Goal: Information Seeking & Learning: Learn about a topic

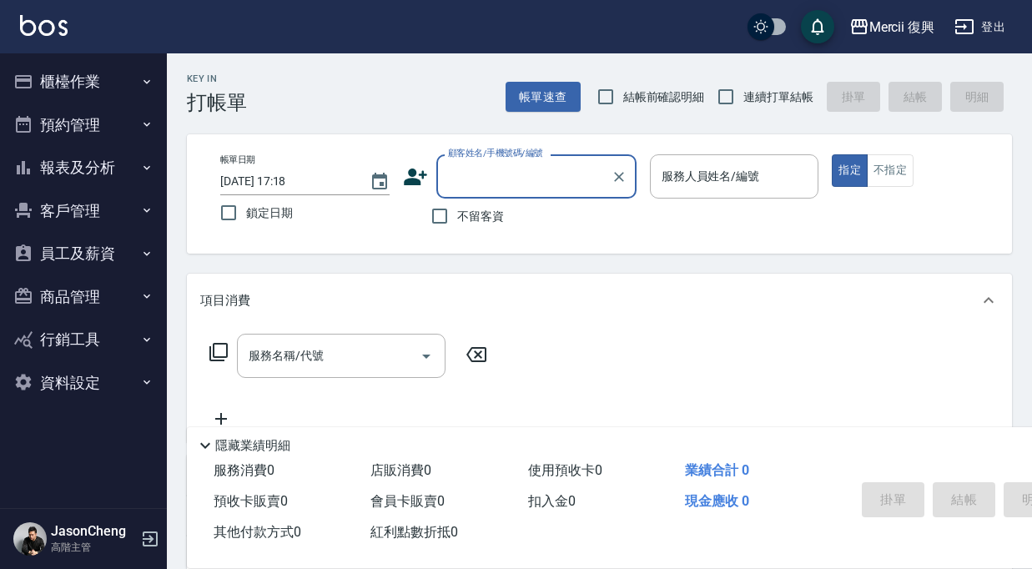
click at [95, 378] on button "資料設定" at bounding box center [84, 382] width 154 height 43
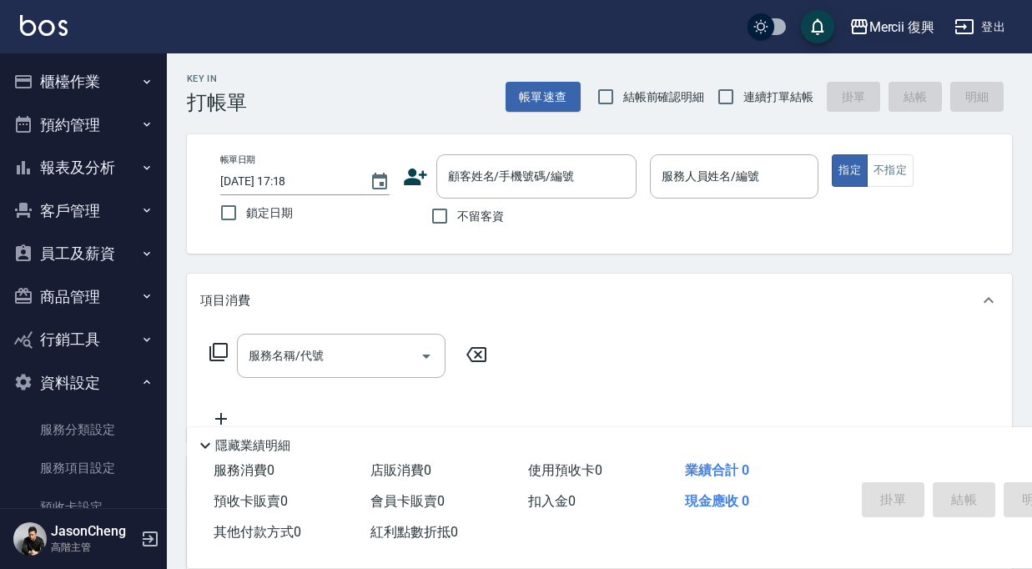
click at [899, 21] on div "Mercii 復興" at bounding box center [902, 27] width 66 height 21
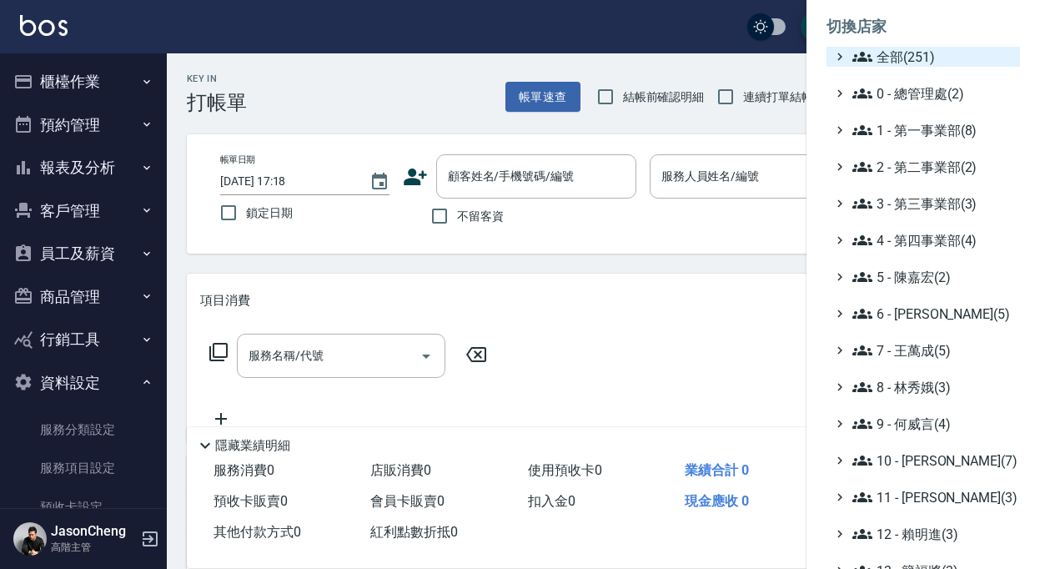
click at [914, 49] on span "全部(251)" at bounding box center [933, 57] width 161 height 20
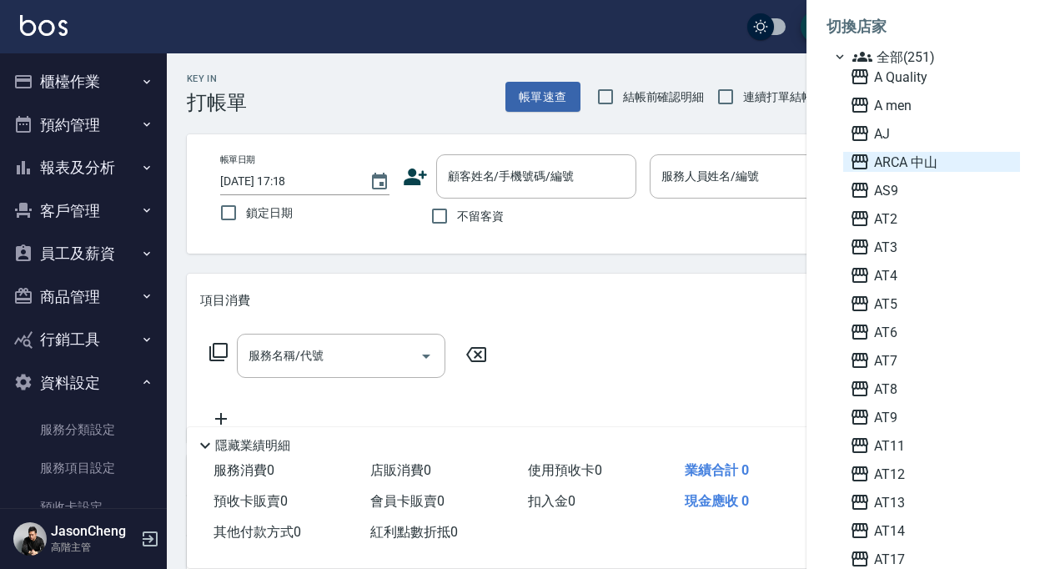
scroll to position [20, 0]
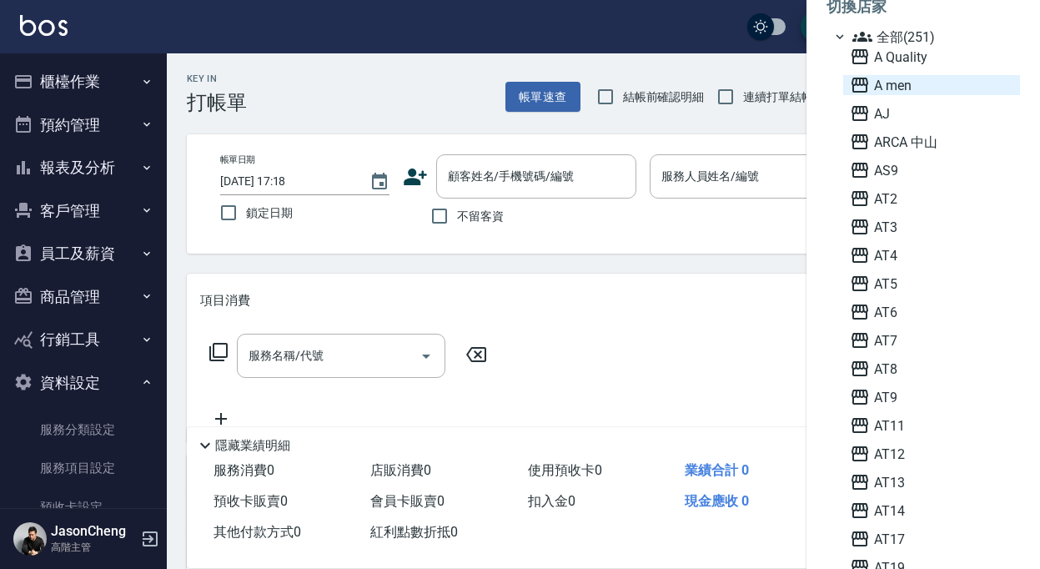
click at [903, 87] on span "A men" at bounding box center [932, 85] width 164 height 20
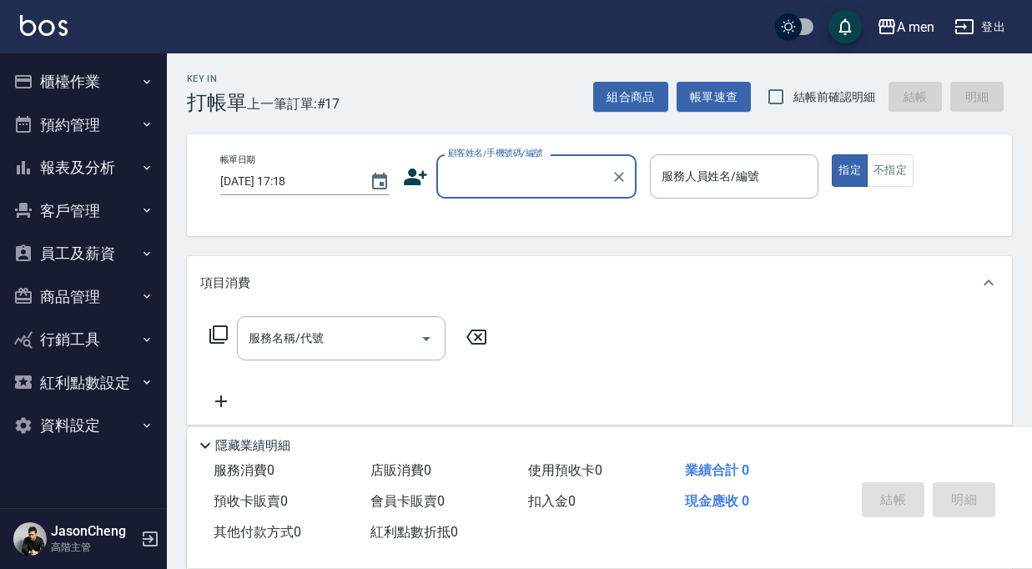
click at [99, 416] on button "資料設定" at bounding box center [84, 425] width 154 height 43
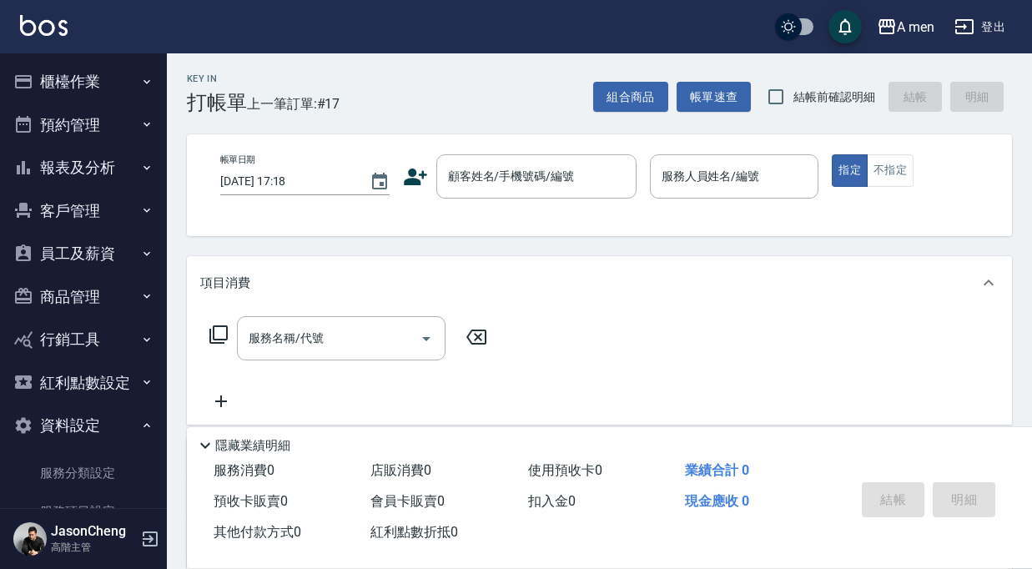
click at [80, 157] on button "報表及分析" at bounding box center [84, 167] width 154 height 43
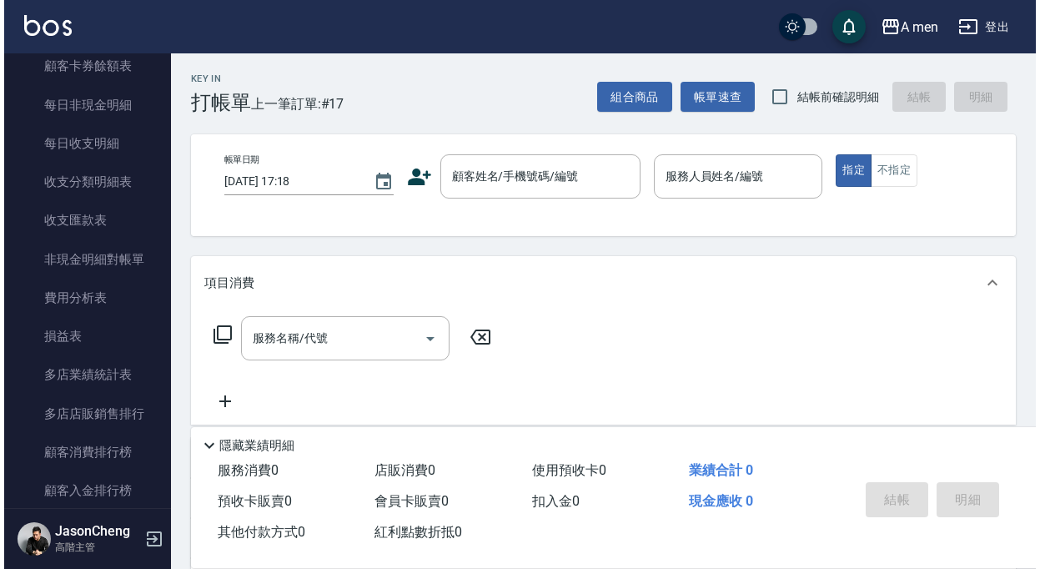
scroll to position [1401, 0]
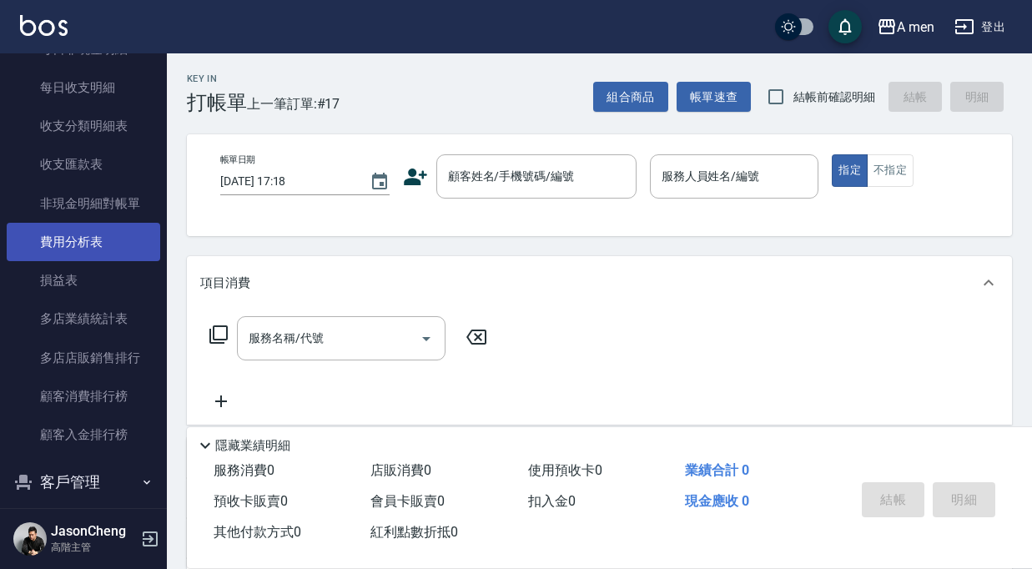
click at [95, 225] on link "費用分析表" at bounding box center [84, 242] width 154 height 38
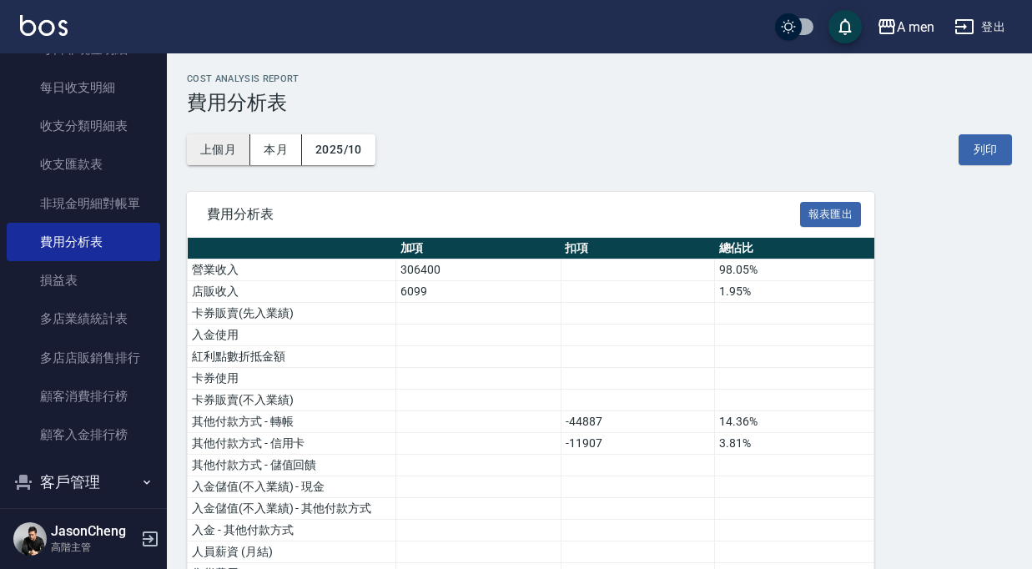
click at [216, 153] on button "上個月" at bounding box center [218, 149] width 63 height 31
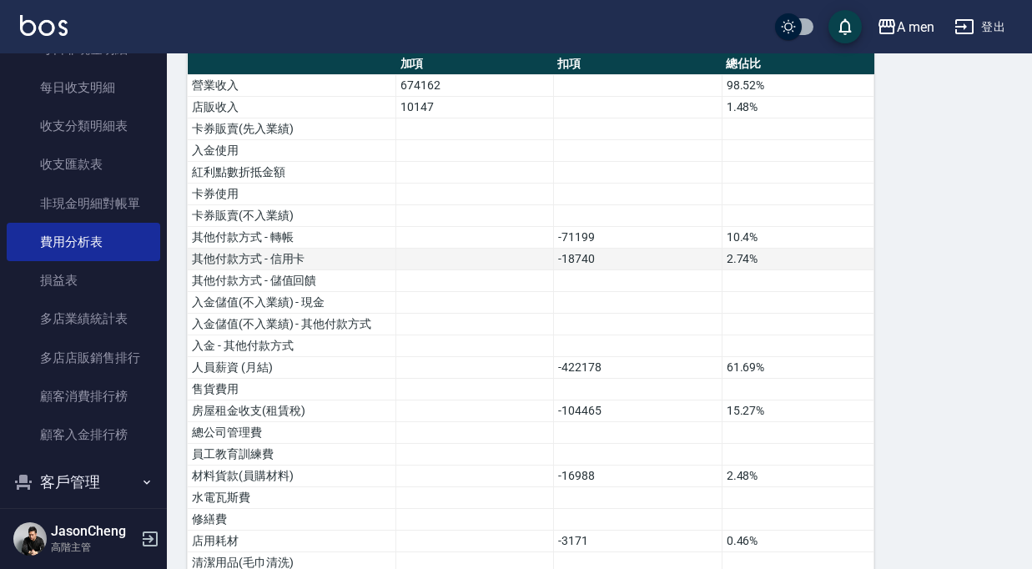
scroll to position [178, 0]
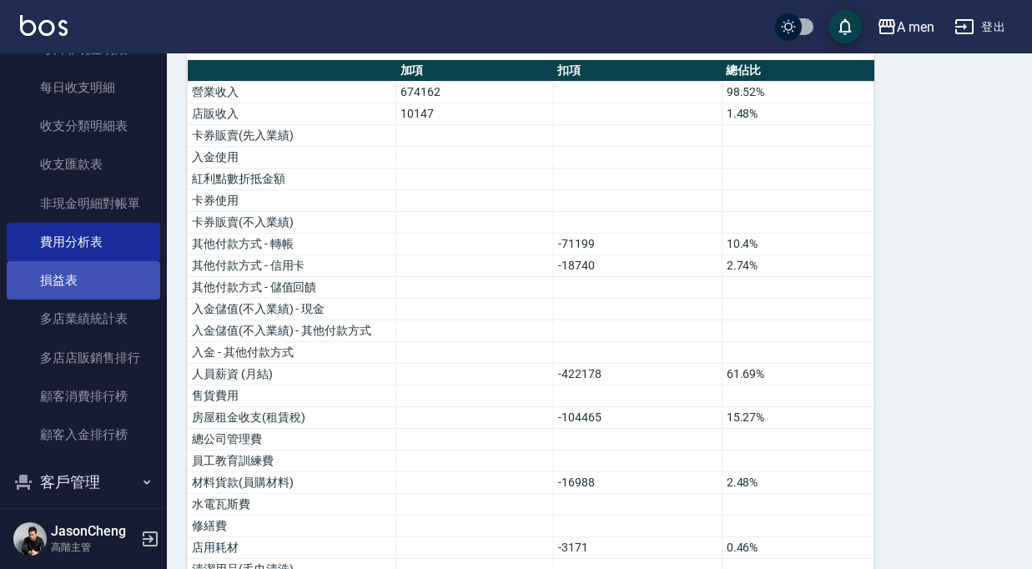
click at [73, 283] on link "損益表" at bounding box center [84, 280] width 154 height 38
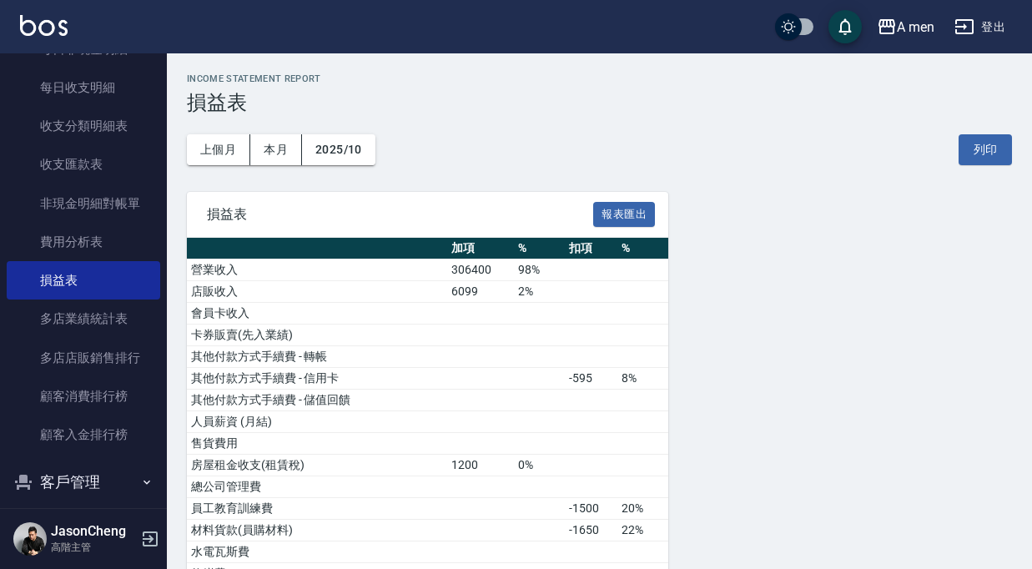
click at [209, 164] on div "上個月 本月 2025/10 列印" at bounding box center [599, 149] width 825 height 71
click at [209, 154] on button "上個月" at bounding box center [218, 149] width 63 height 31
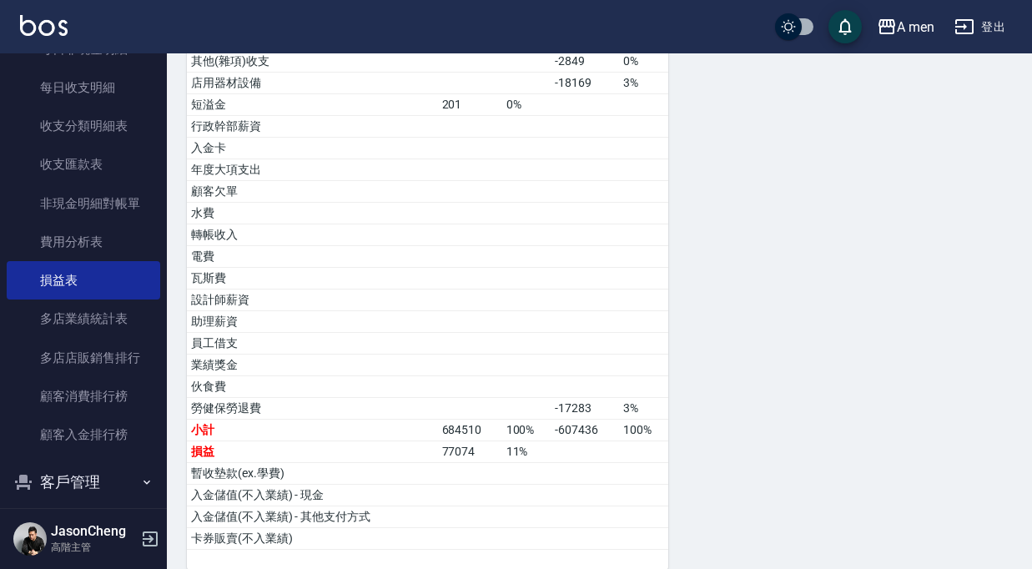
scroll to position [772, 0]
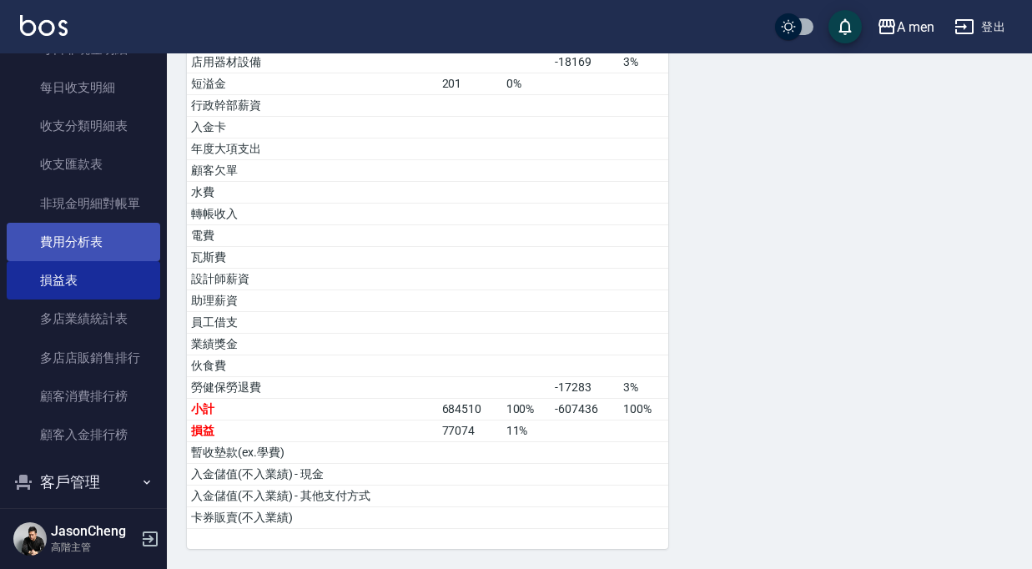
click at [51, 236] on link "費用分析表" at bounding box center [84, 242] width 154 height 38
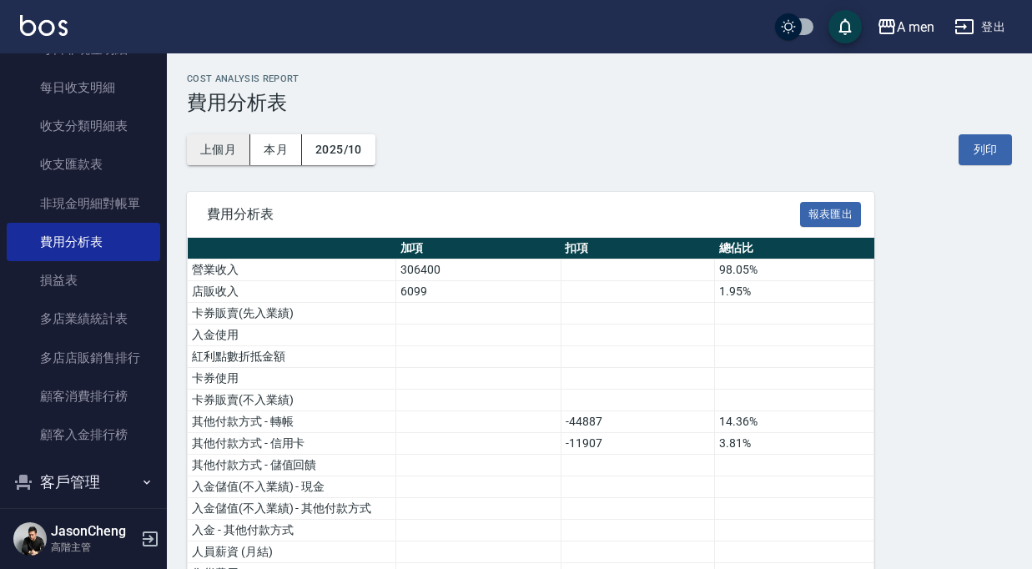
click at [195, 137] on button "上個月" at bounding box center [218, 149] width 63 height 31
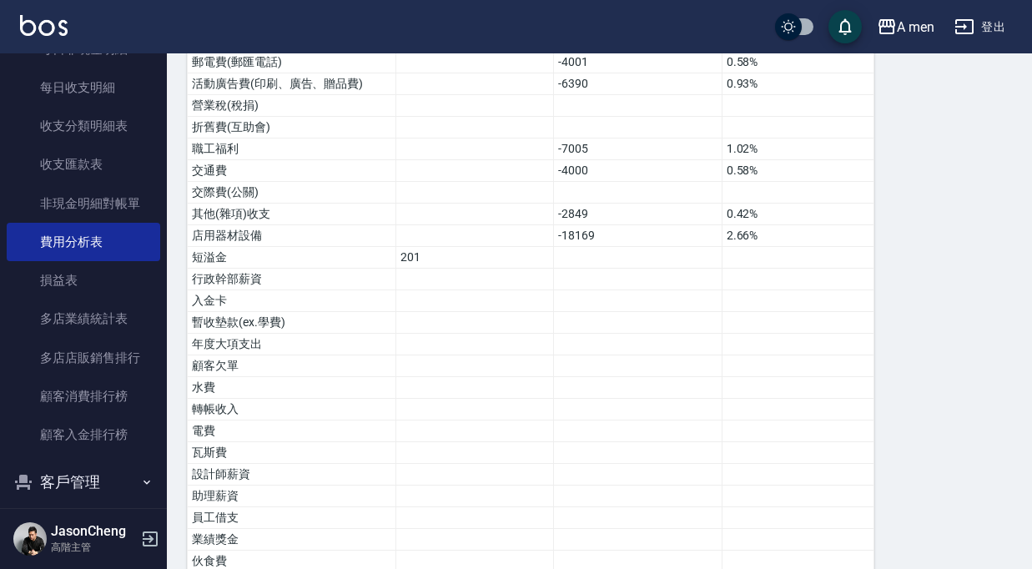
scroll to position [858, 0]
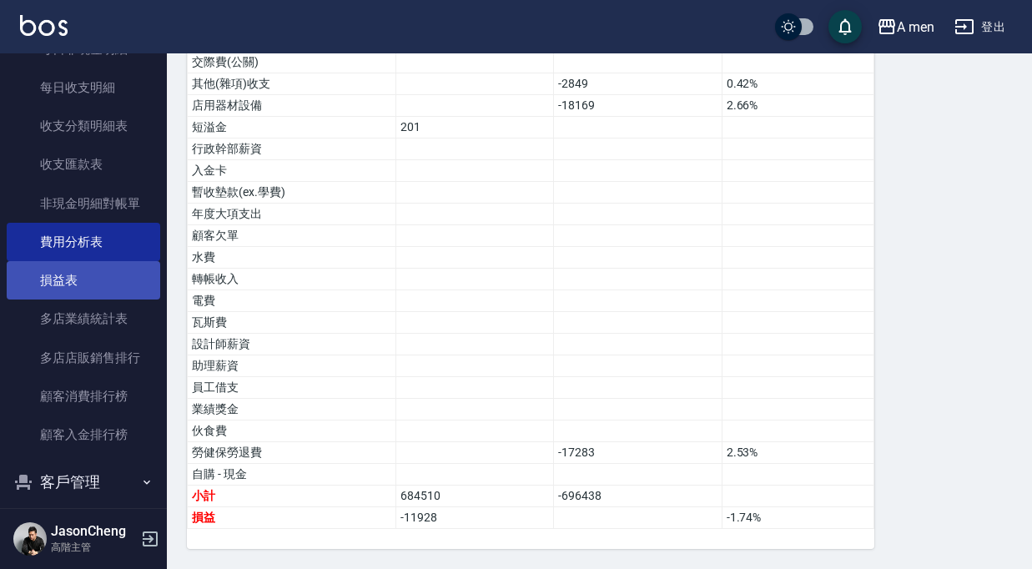
click at [83, 269] on link "損益表" at bounding box center [84, 280] width 154 height 38
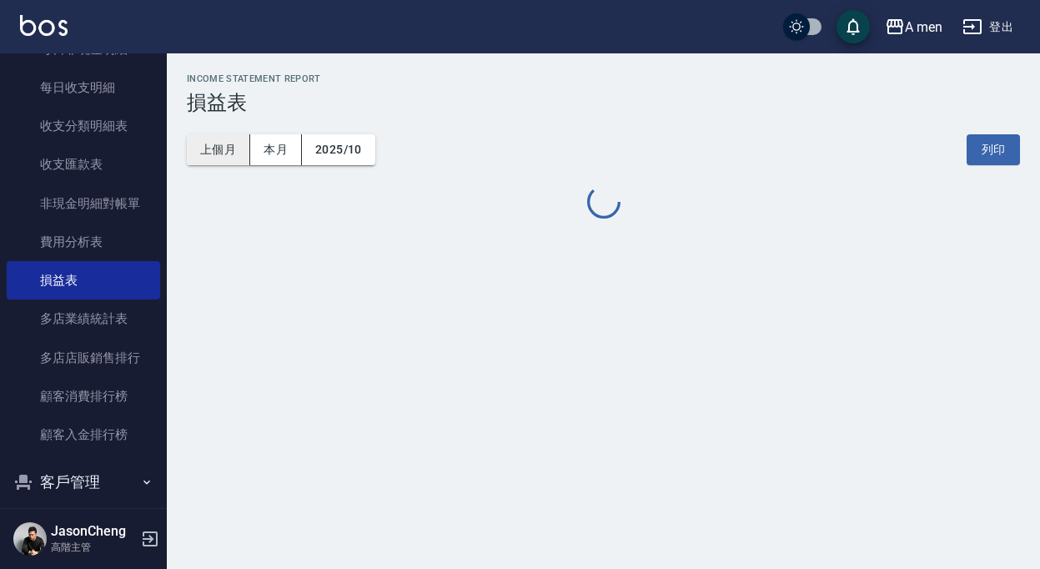
click at [205, 150] on button "上個月" at bounding box center [218, 149] width 63 height 31
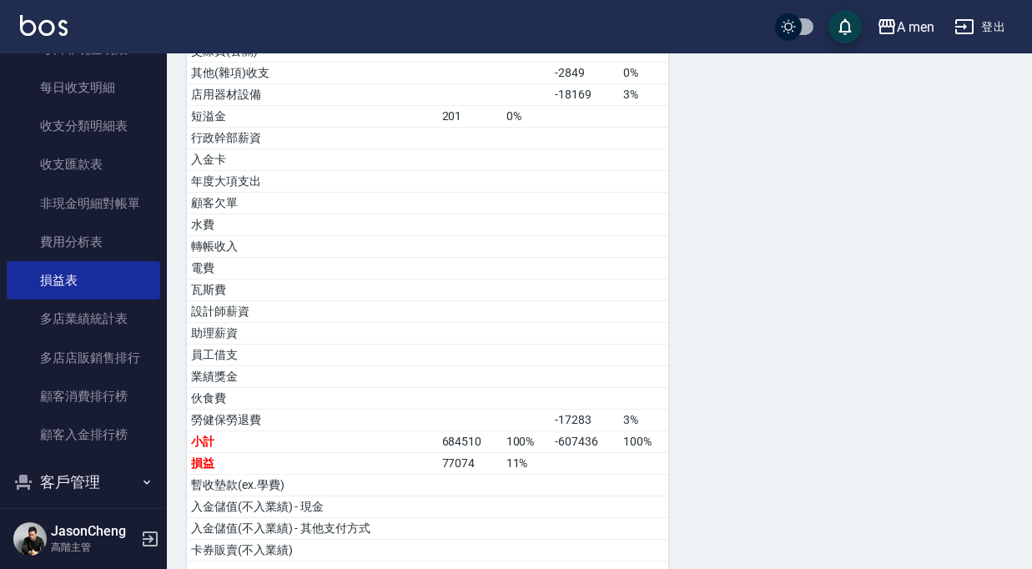
scroll to position [772, 0]
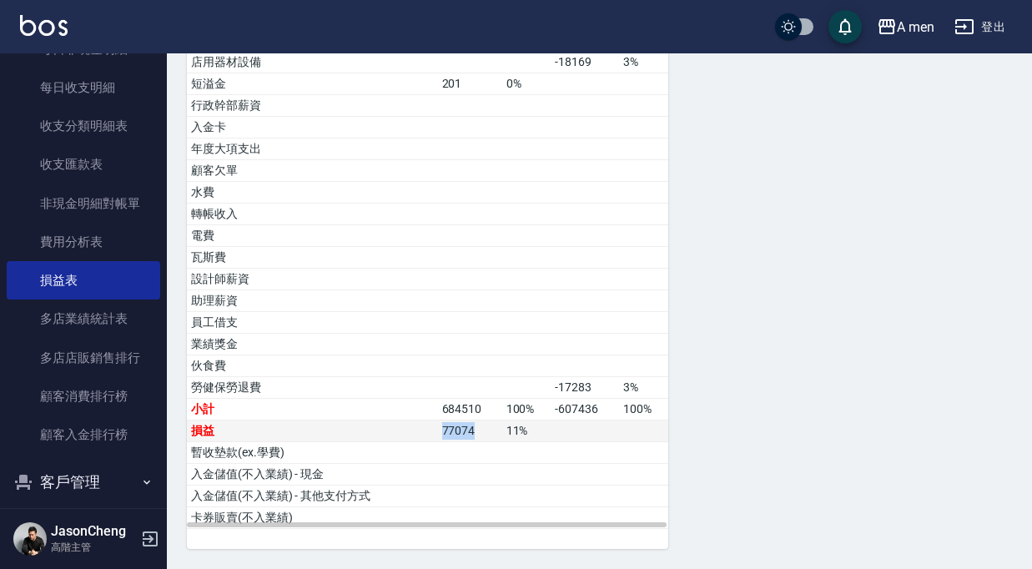
drag, startPoint x: 487, startPoint y: 430, endPoint x: 405, endPoint y: 430, distance: 81.8
click at [405, 431] on tr "損益 77074 11 %" at bounding box center [427, 431] width 481 height 22
click at [432, 418] on td "小計" at bounding box center [312, 410] width 251 height 22
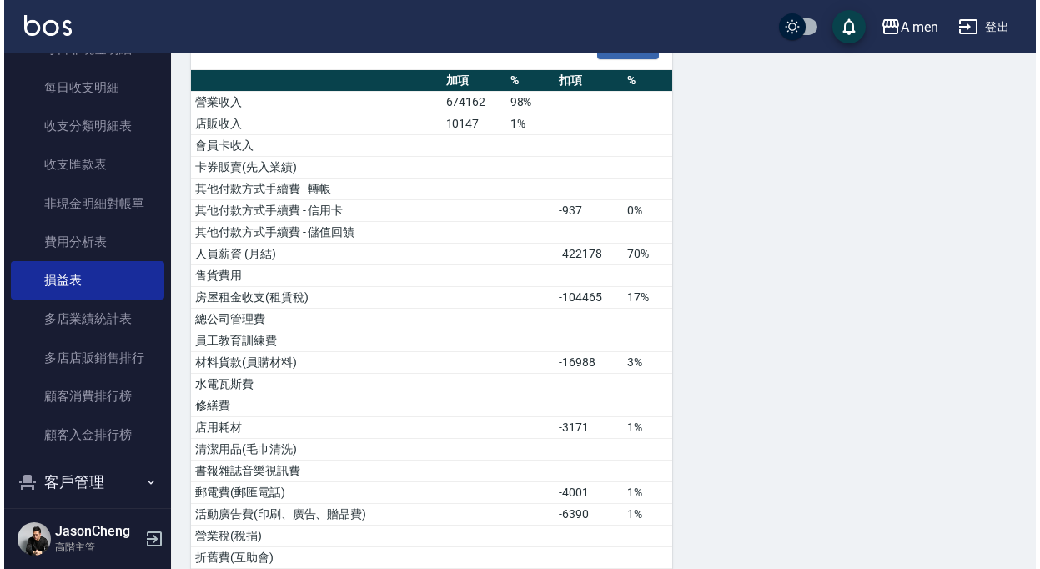
scroll to position [0, 0]
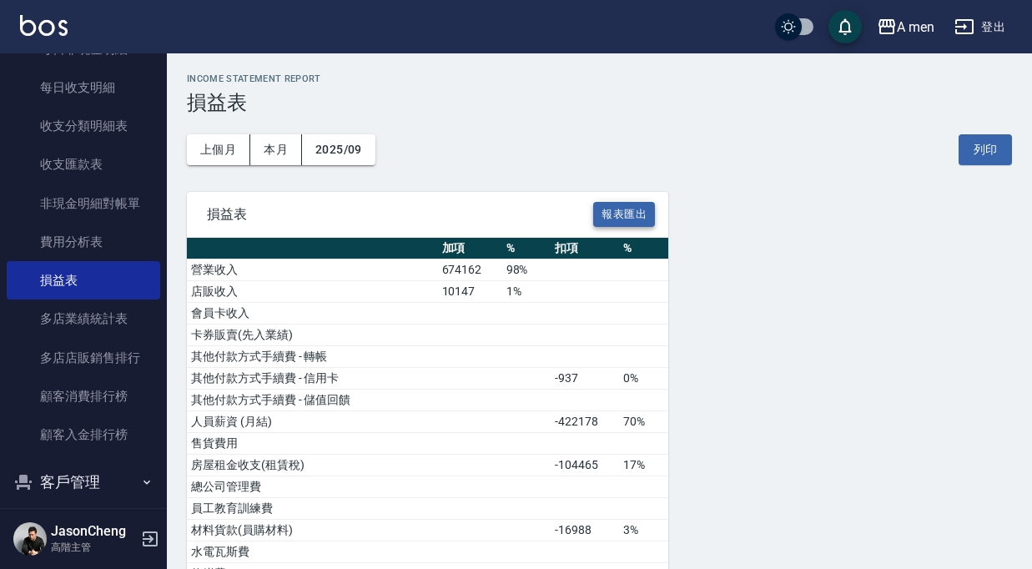
click at [636, 216] on button "報表匯出" at bounding box center [624, 215] width 62 height 26
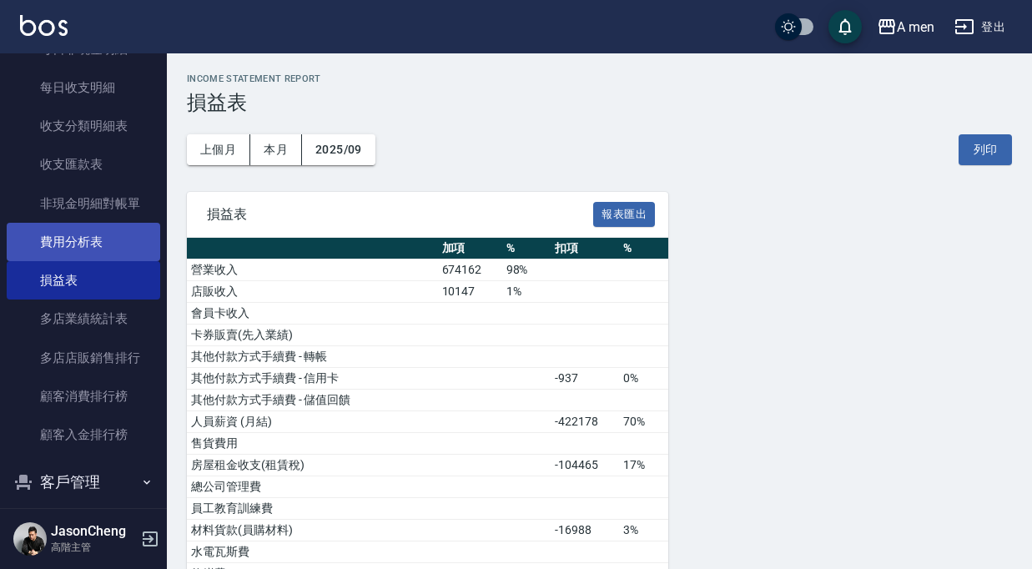
click at [84, 249] on link "費用分析表" at bounding box center [84, 242] width 154 height 38
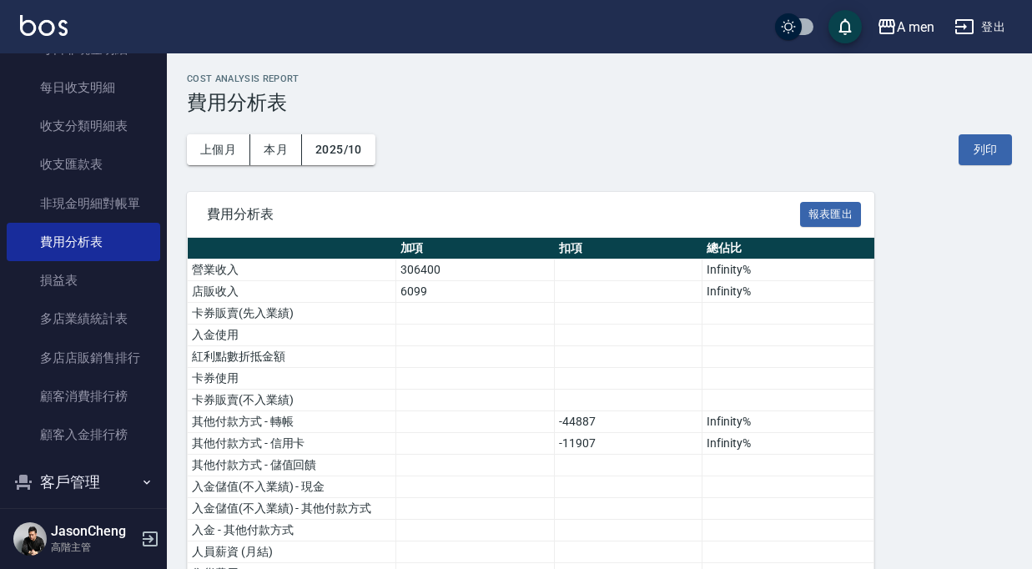
click at [229, 164] on div "上個月 本月 2025/10 列印" at bounding box center [599, 149] width 825 height 71
click at [222, 161] on button "上個月" at bounding box center [218, 149] width 63 height 31
click at [846, 214] on button "報表匯出" at bounding box center [831, 215] width 62 height 26
click at [894, 28] on icon "button" at bounding box center [887, 27] width 20 height 20
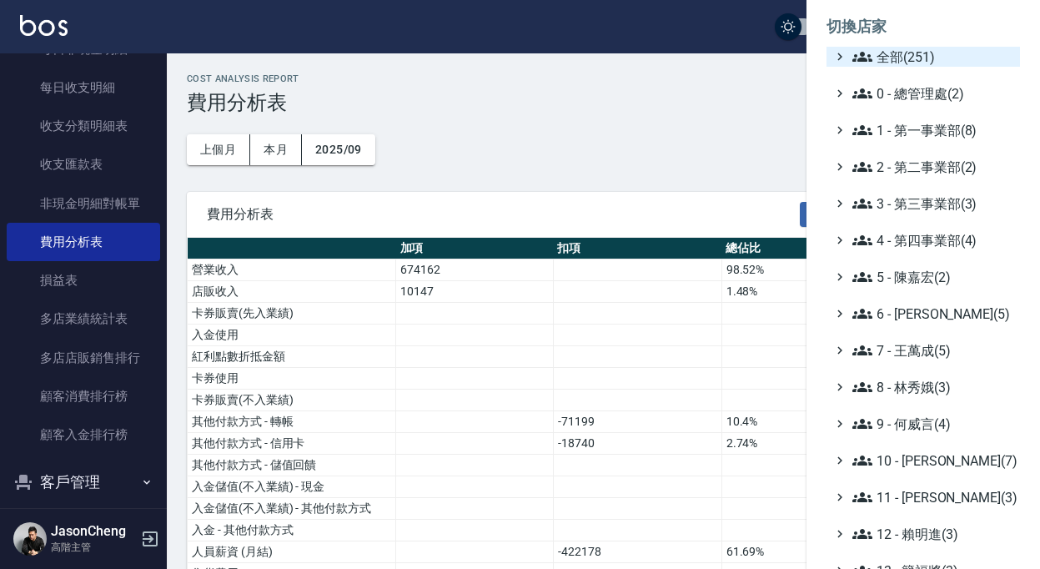
click at [922, 58] on span "全部(251)" at bounding box center [933, 57] width 161 height 20
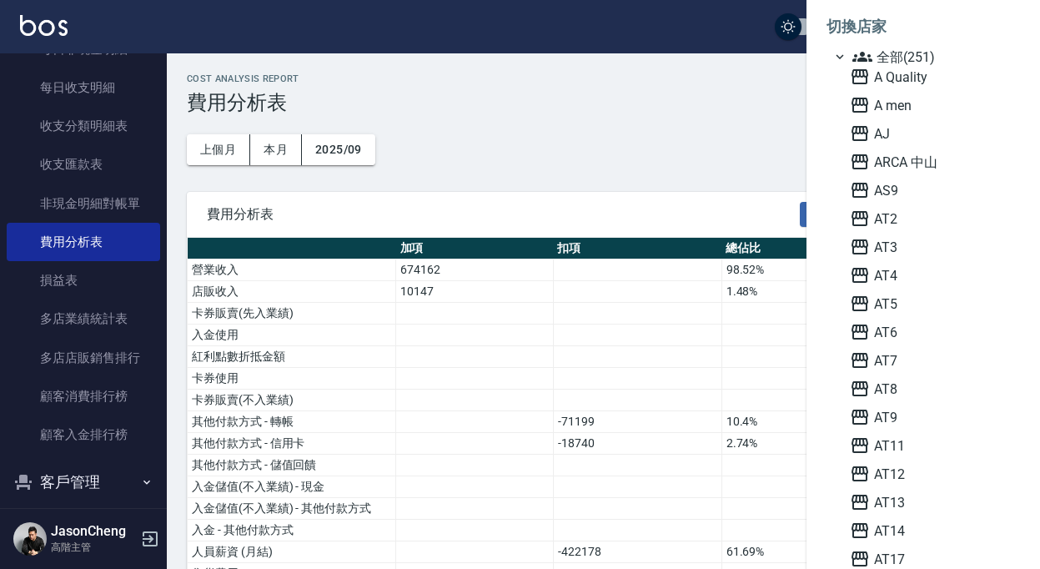
scroll to position [2033, 0]
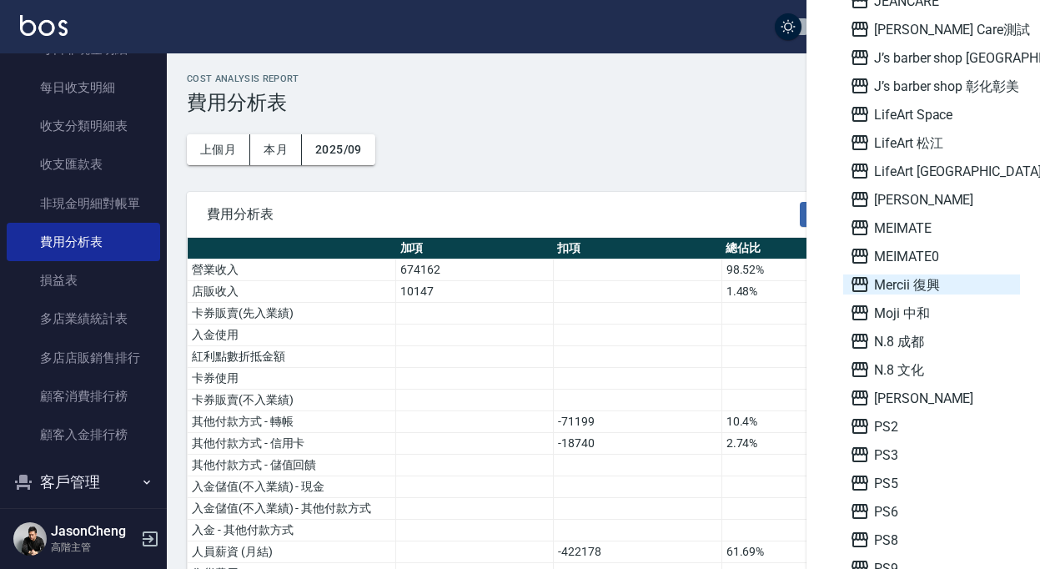
click at [927, 274] on span "Mercii 復興" at bounding box center [932, 284] width 164 height 20
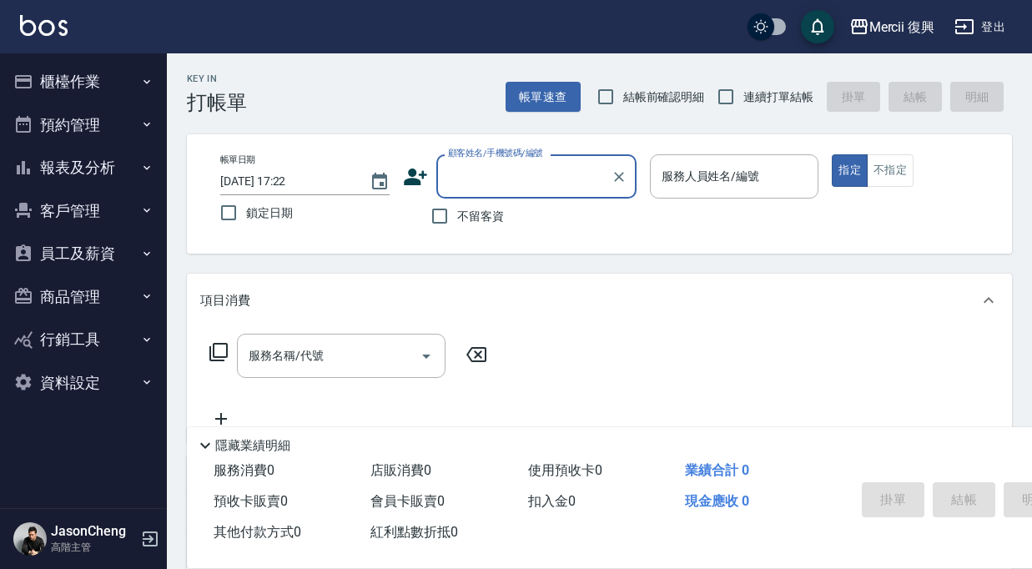
click at [87, 164] on button "報表及分析" at bounding box center [84, 167] width 154 height 43
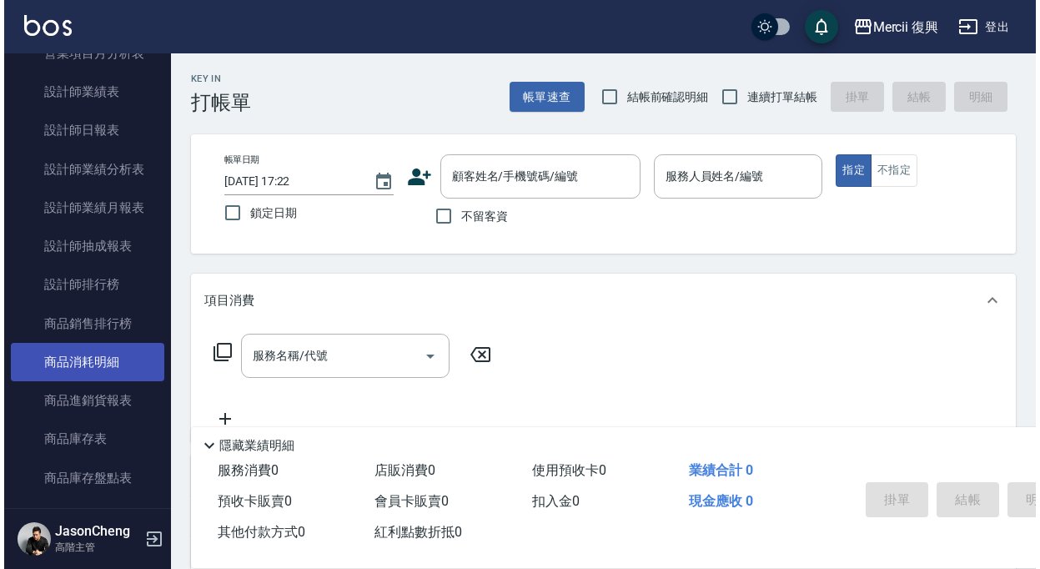
scroll to position [749, 0]
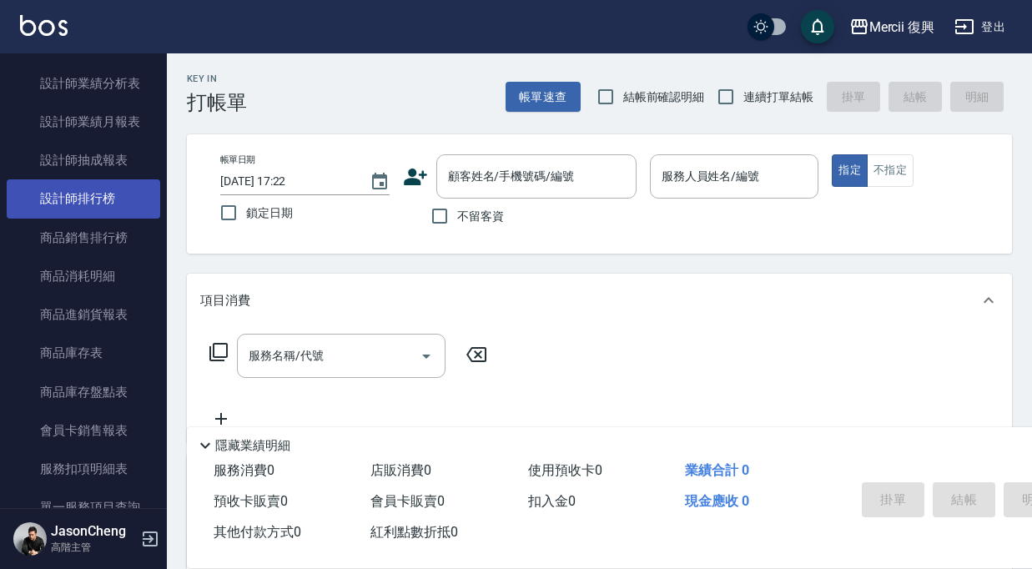
click at [98, 206] on link "設計師排行榜" at bounding box center [84, 198] width 154 height 38
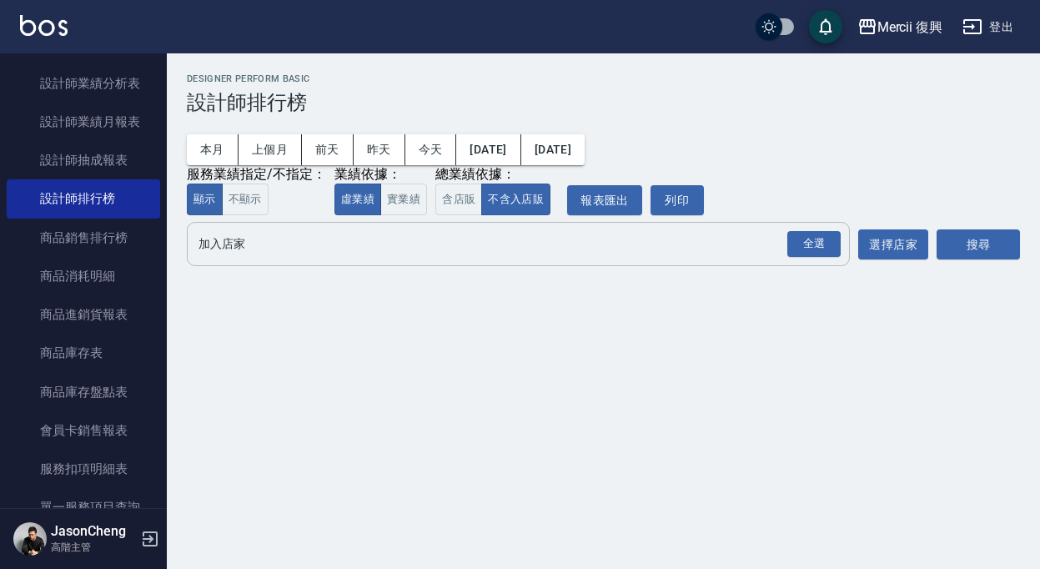
click at [480, 248] on input "加入店家" at bounding box center [505, 243] width 623 height 29
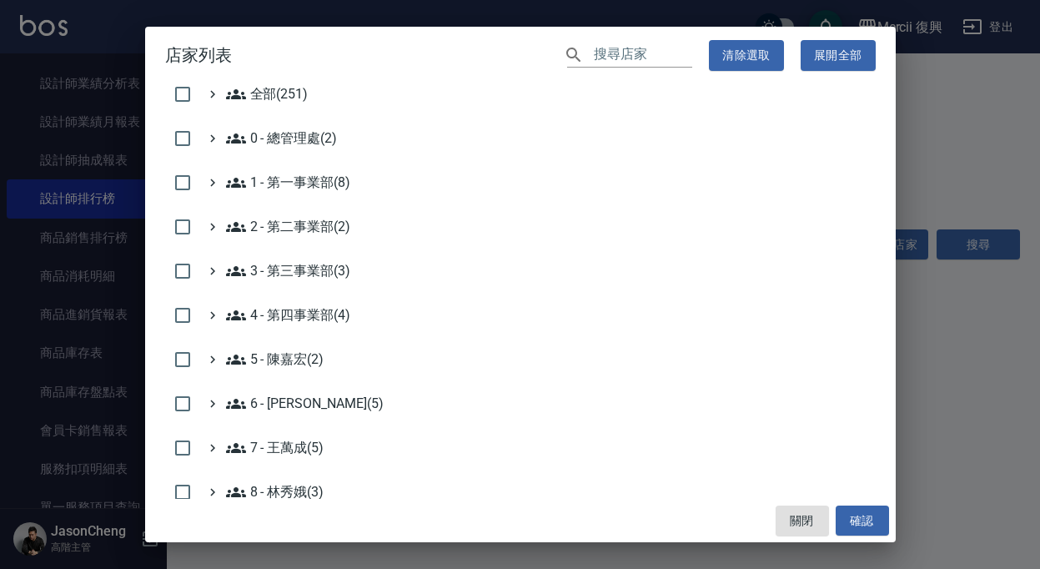
click at [605, 57] on input "text" at bounding box center [643, 55] width 98 height 24
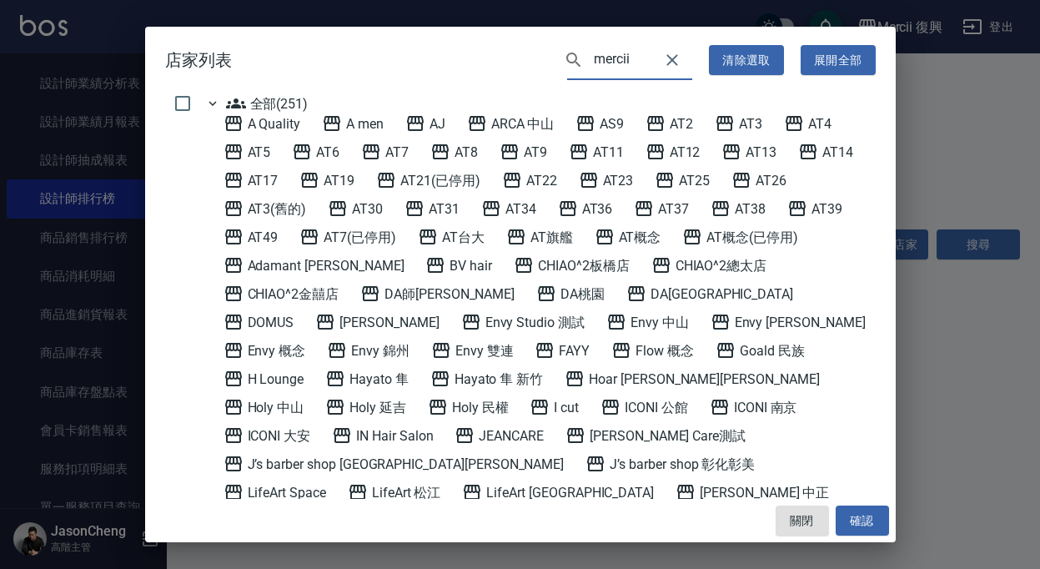
type input "mercii"
click at [527, 511] on 復興 "Mercii 復興" at bounding box center [482, 521] width 90 height 20
click at [849, 514] on button "確認" at bounding box center [862, 521] width 53 height 31
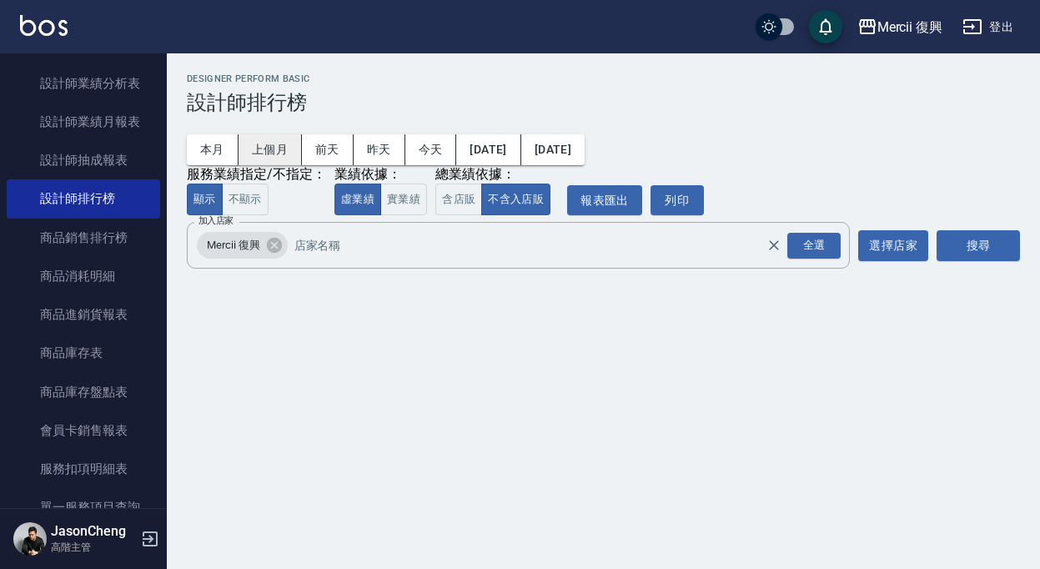
click at [255, 136] on button "上個月" at bounding box center [270, 149] width 63 height 31
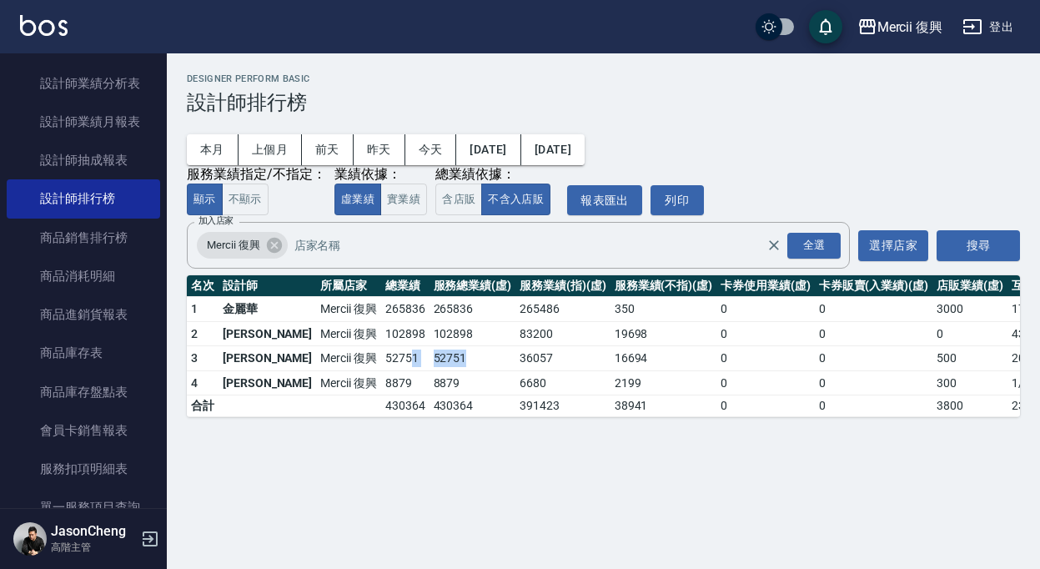
drag, startPoint x: 418, startPoint y: 352, endPoint x: 356, endPoint y: 359, distance: 62.1
click at [355, 359] on tr "3 蔡芳綺 Mercii 復興 52751 52751 36057 16694 0 0 500 20 / 0" at bounding box center [654, 358] width 934 height 25
